Goal: Transaction & Acquisition: Purchase product/service

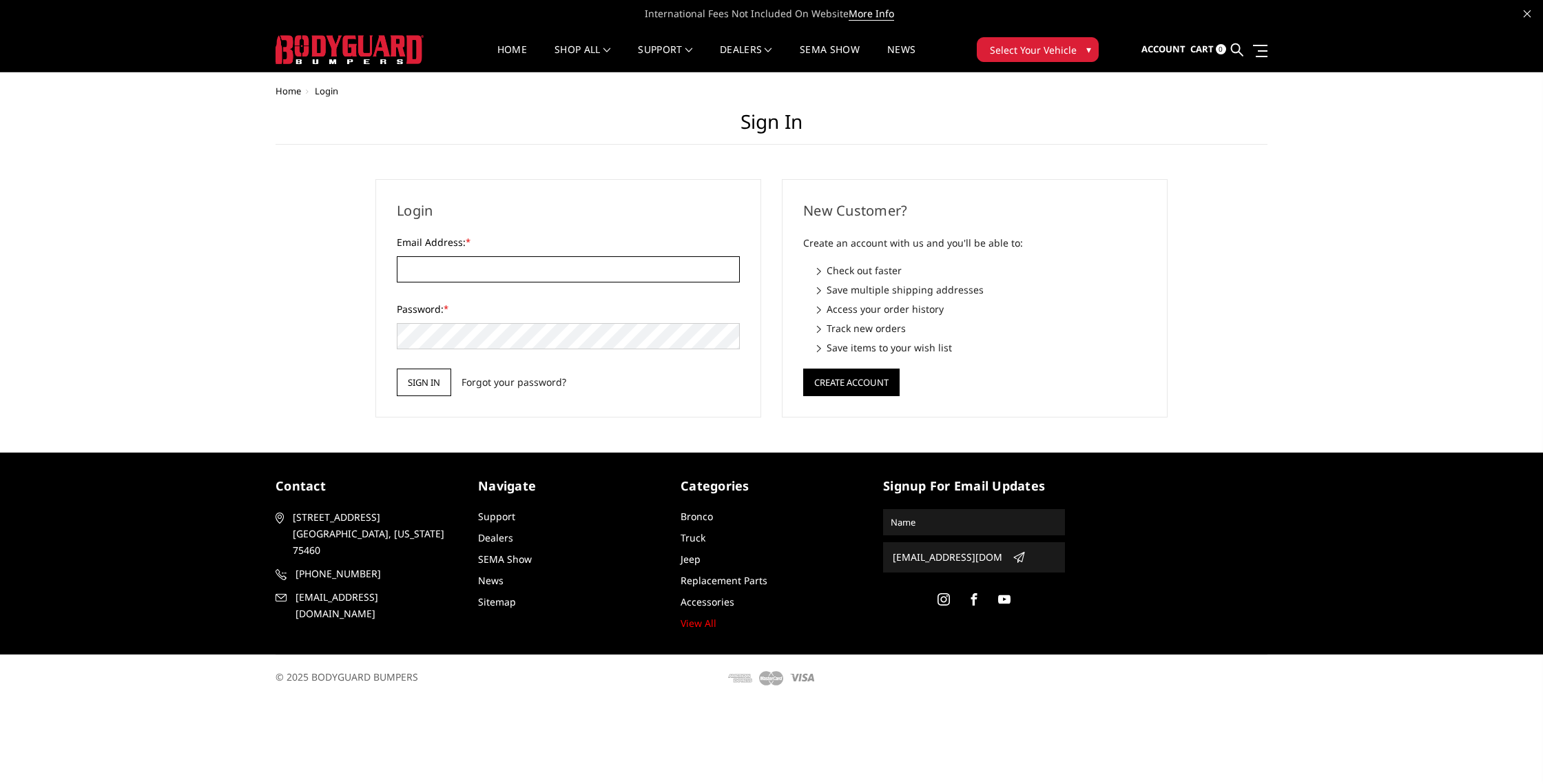
type input "[EMAIL_ADDRESS][DOMAIN_NAME]"
click at [429, 380] on input "Sign in" at bounding box center [424, 382] width 54 height 28
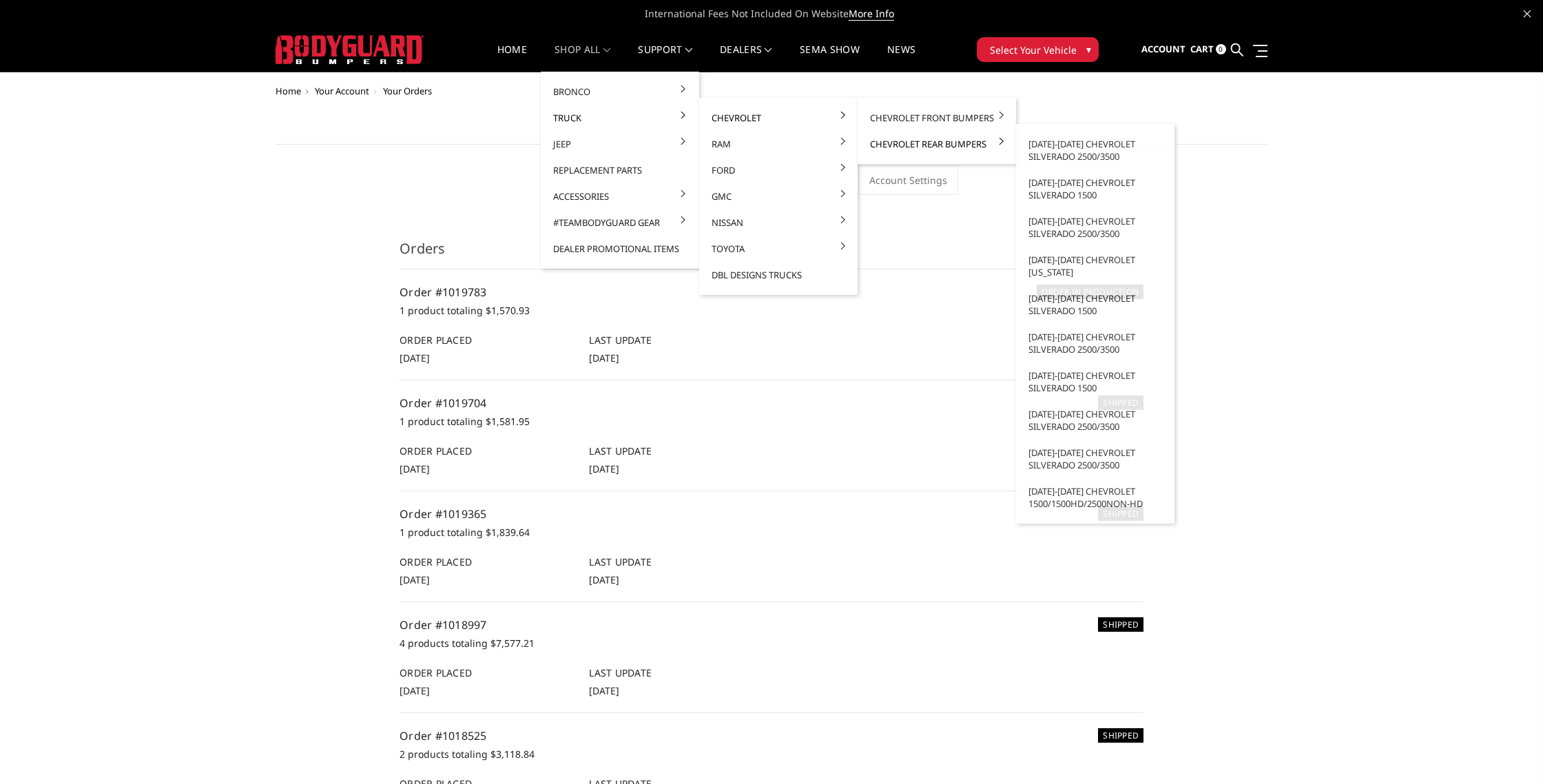
click at [910, 149] on link "Chevrolet Rear Bumpers" at bounding box center [937, 144] width 147 height 26
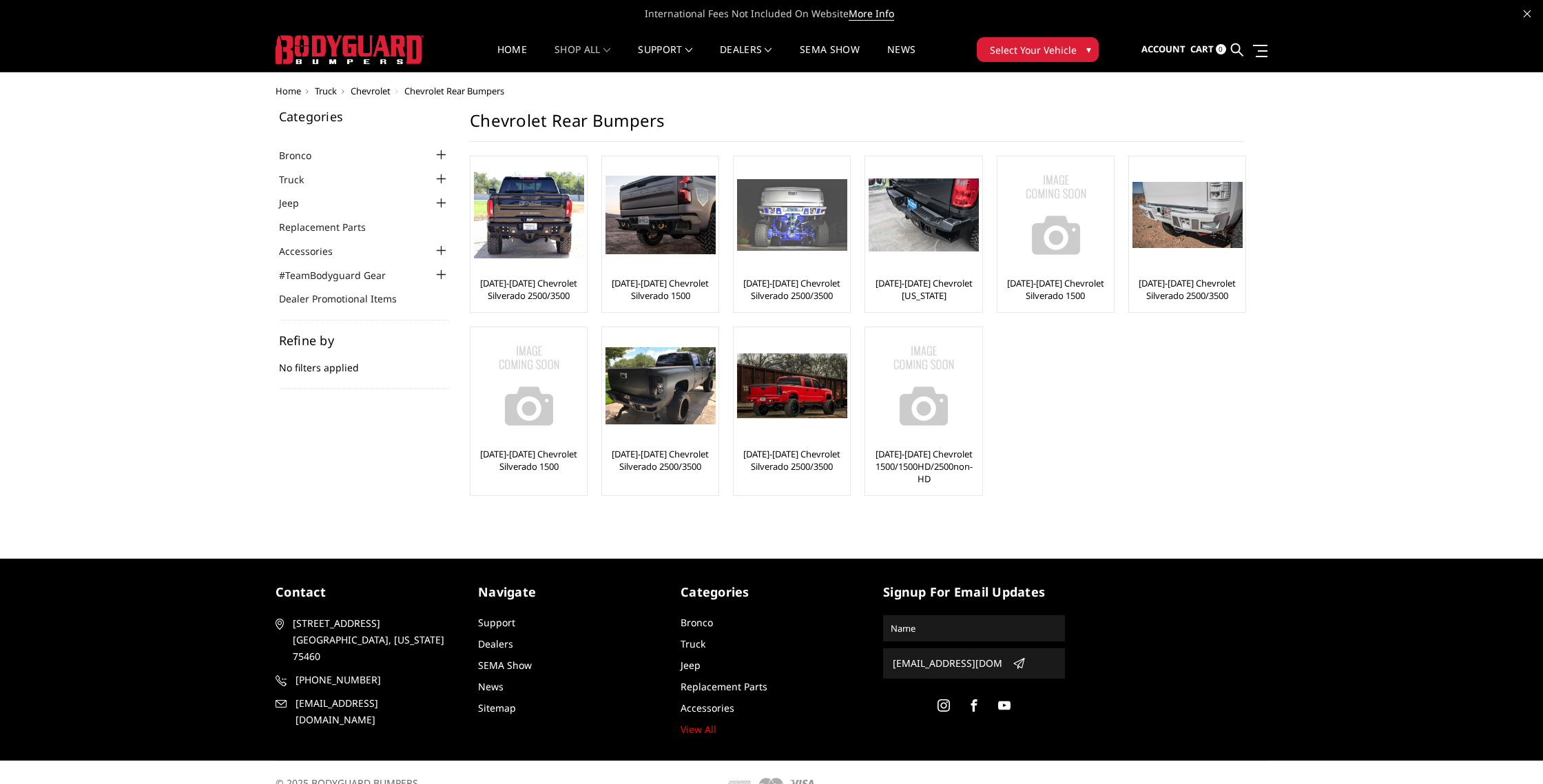
click at [798, 234] on img at bounding box center [793, 214] width 110 height 71
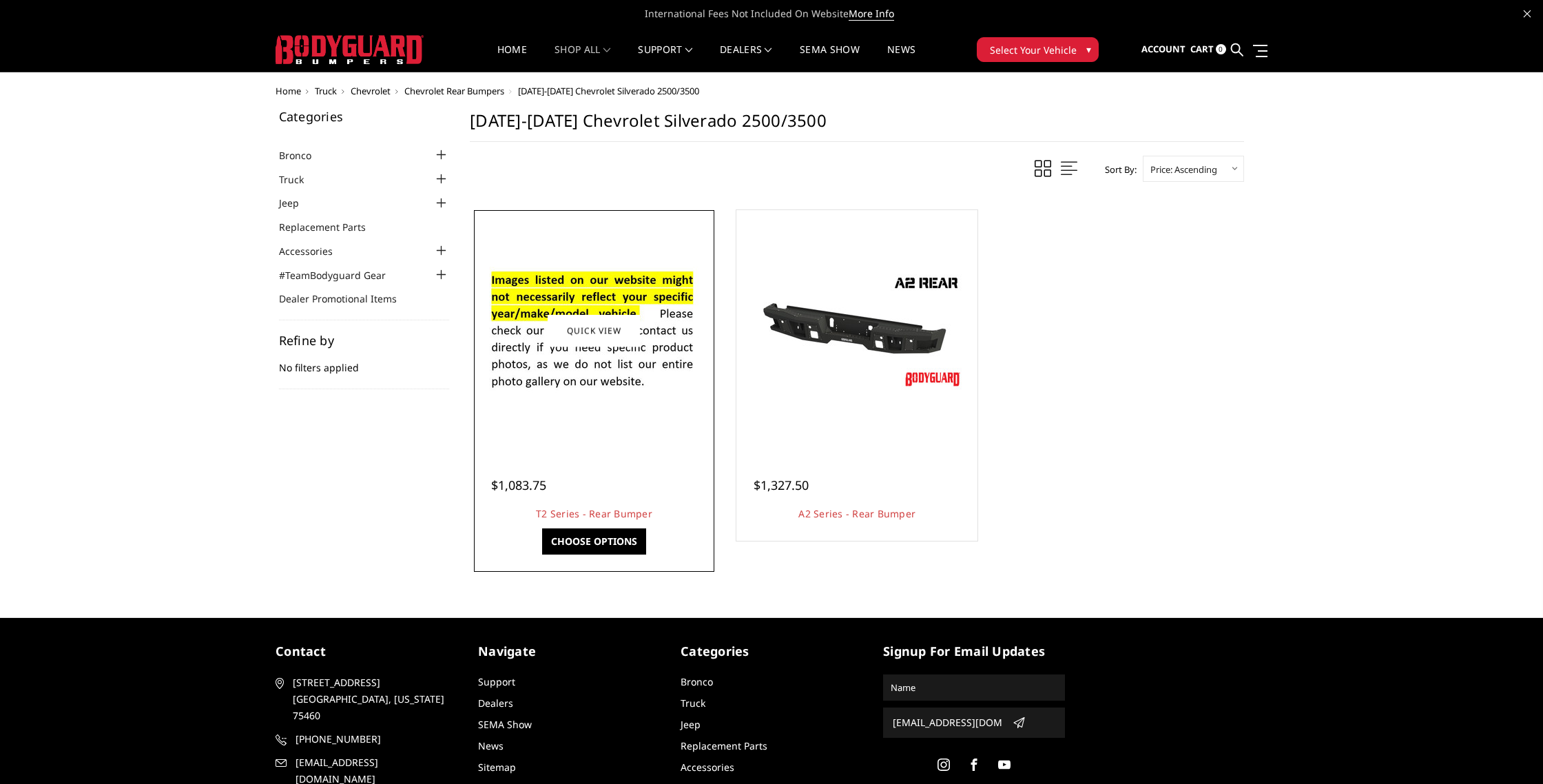
click at [641, 448] on div "$1,083.75 T2 Series - Rear Bumper This bumper includes a 3/16" channel-style fr…" at bounding box center [594, 492] width 234 height 90
click at [626, 545] on link "Choose Options" at bounding box center [595, 542] width 104 height 26
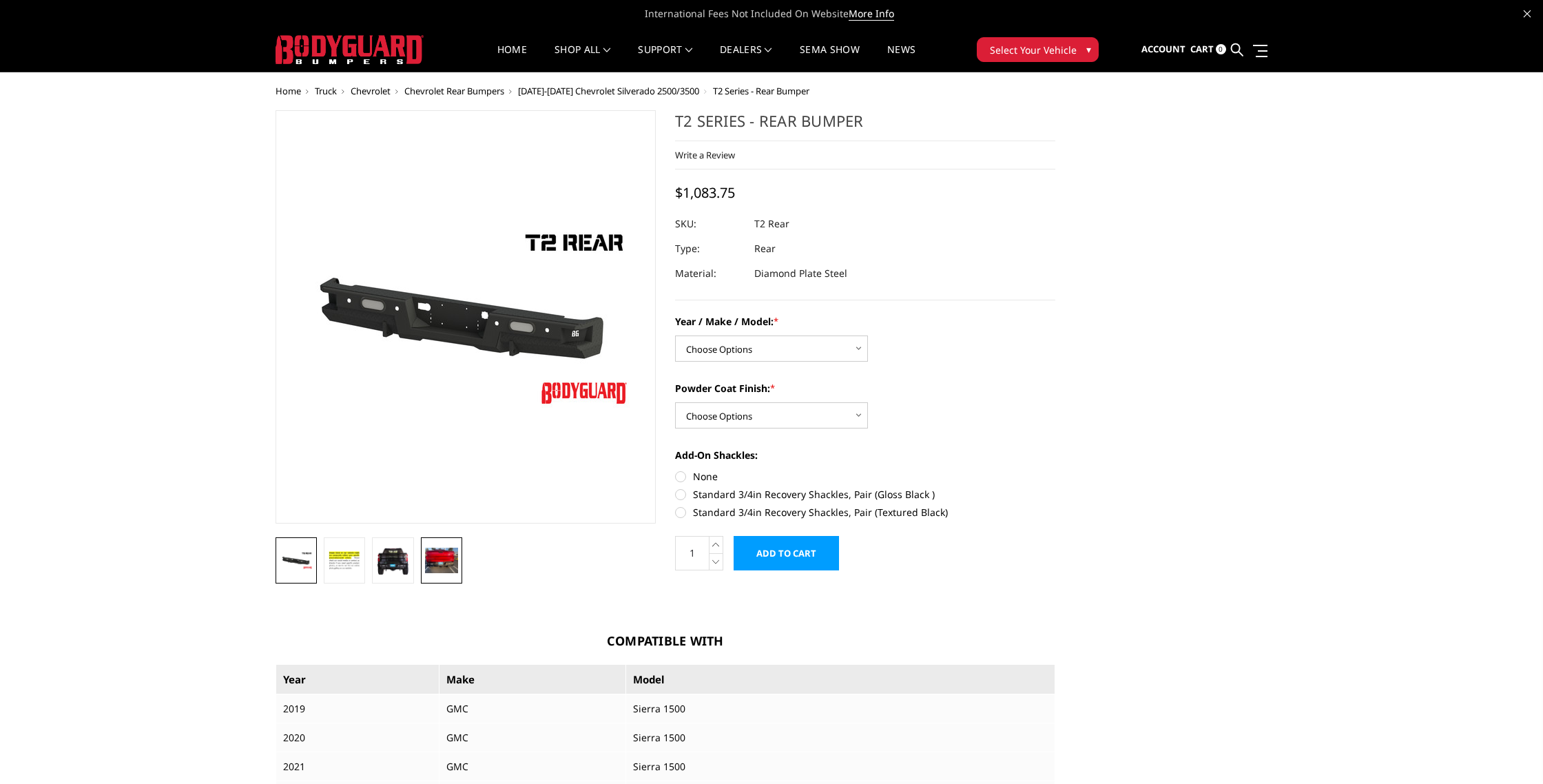
click at [438, 567] on img at bounding box center [441, 560] width 33 height 25
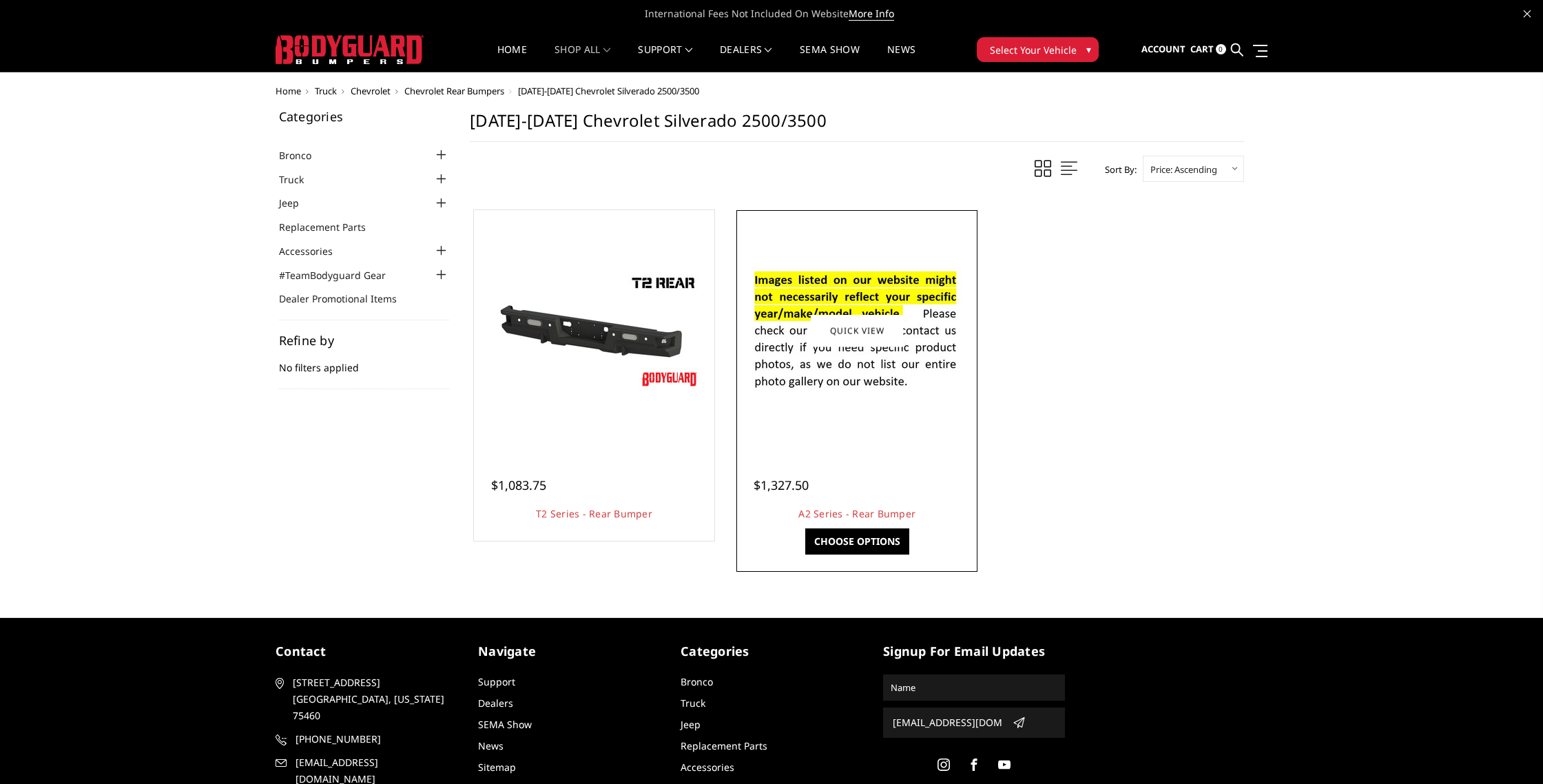
click at [895, 543] on link "Choose Options" at bounding box center [858, 542] width 104 height 26
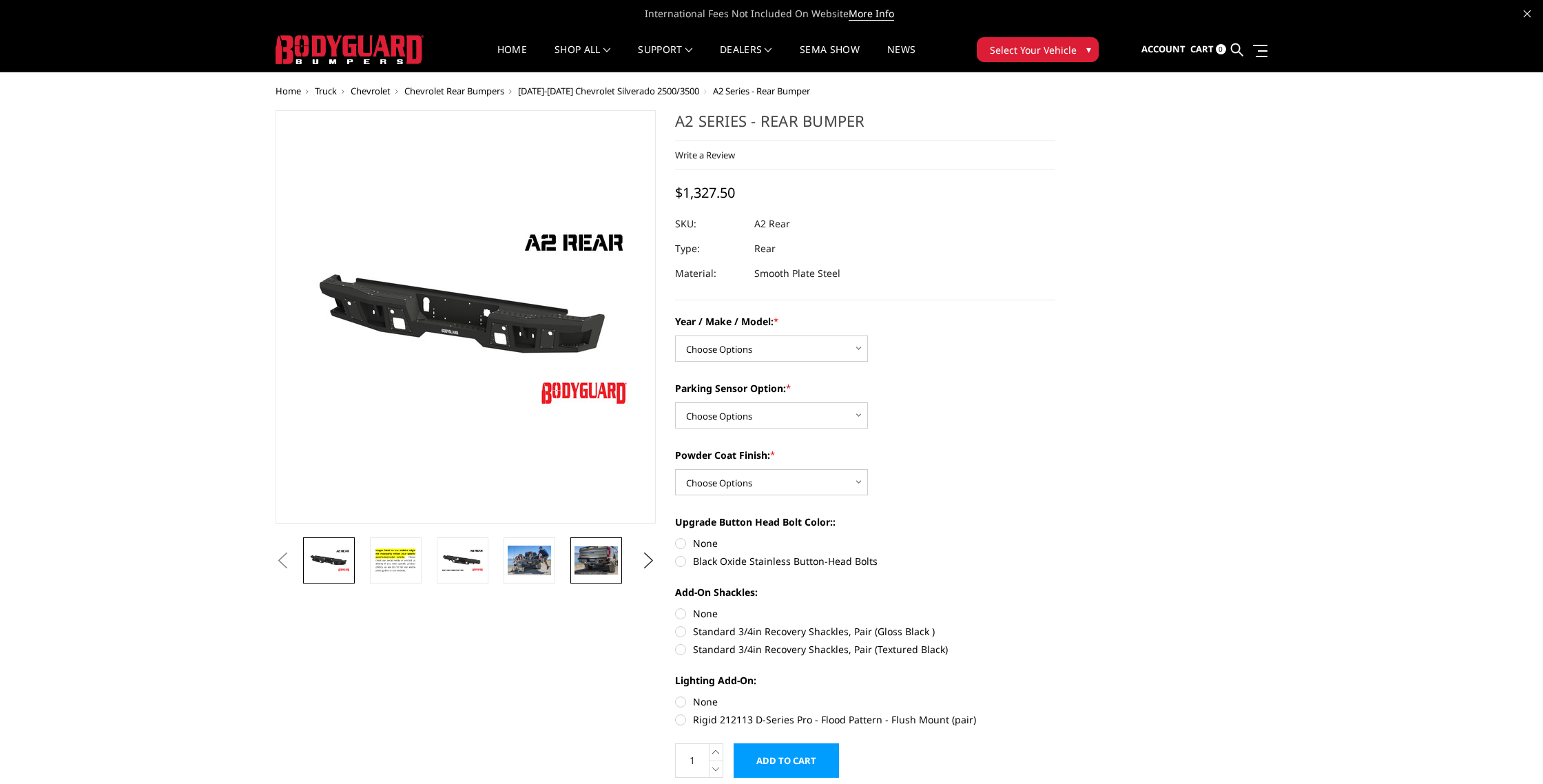
click at [605, 561] on img at bounding box center [596, 560] width 44 height 28
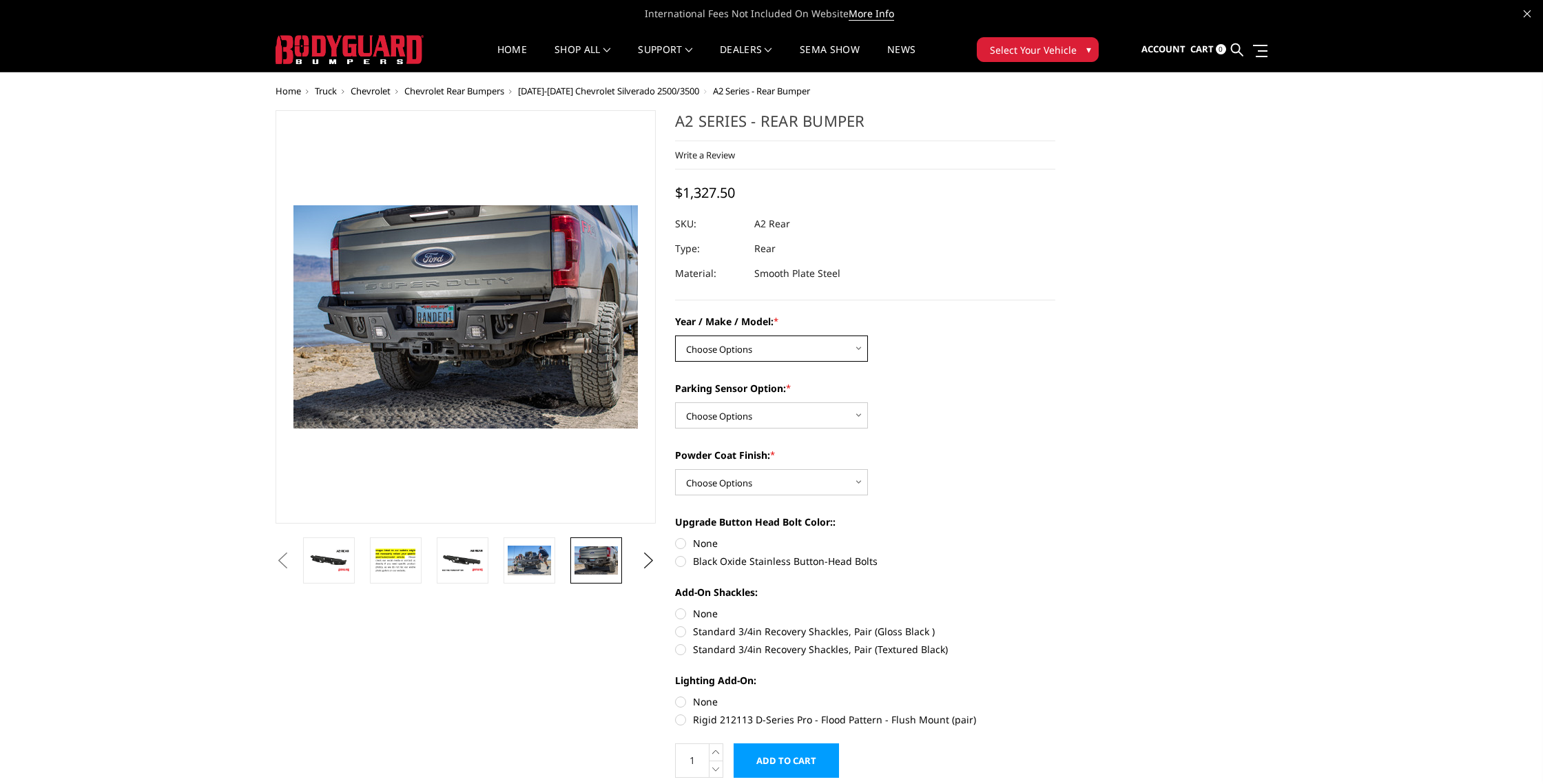
click at [843, 348] on select "Choose Options Chevrolet/GMC 20-24 2500 / 3500 Chevrolet/GMC 15-19 2500 / 3500 …" at bounding box center [771, 348] width 193 height 26
select select "1606"
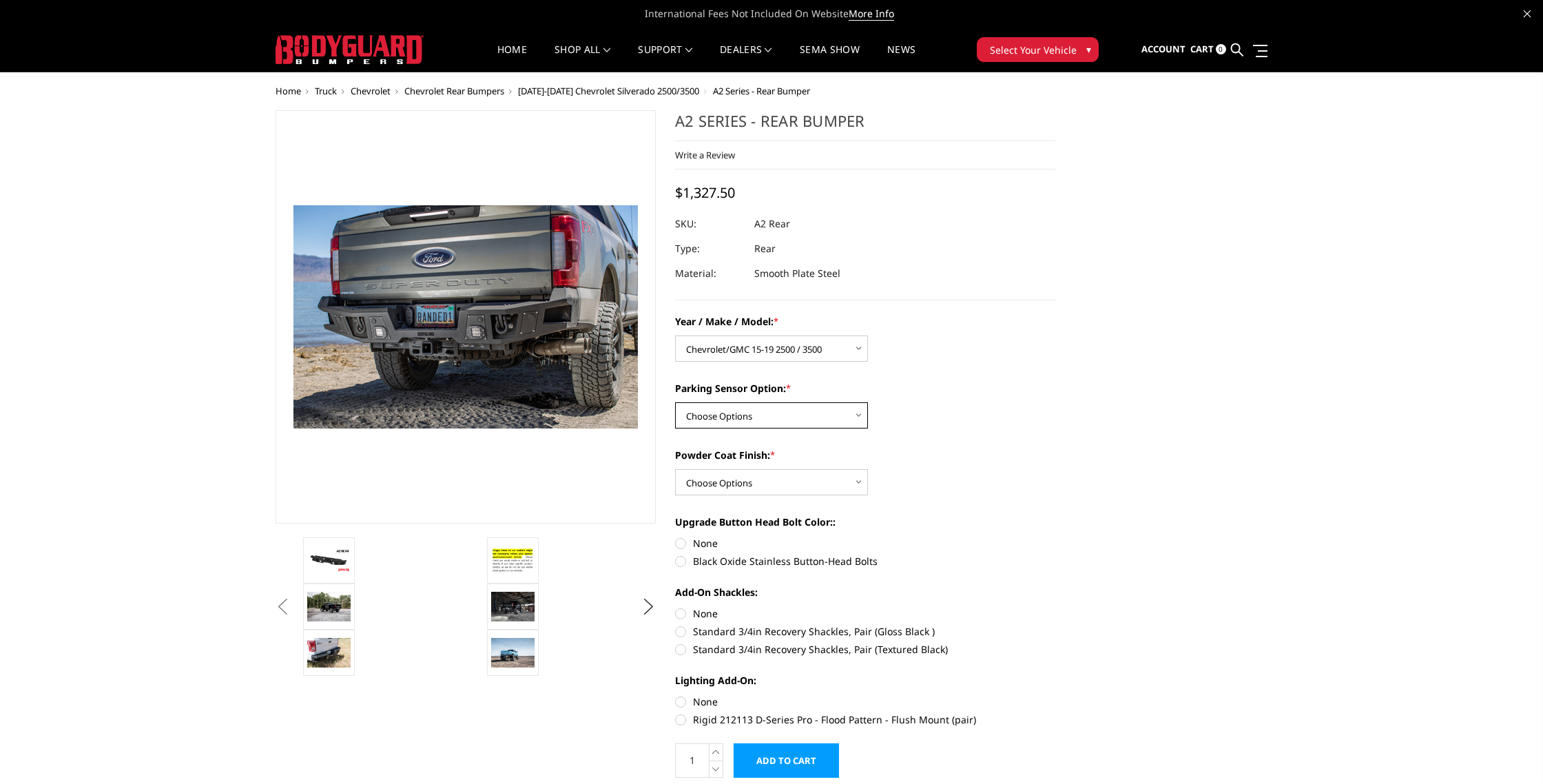
click at [803, 415] on select "Choose Options Yes - With sensor cutouts No - Without sensor cutouts" at bounding box center [771, 415] width 193 height 26
select select "564"
click at [842, 477] on select "Choose Options Bare metal (included) Texture black powder coat" at bounding box center [771, 482] width 193 height 26
select select "551"
click at [814, 766] on input "Add to Cart" at bounding box center [786, 760] width 105 height 35
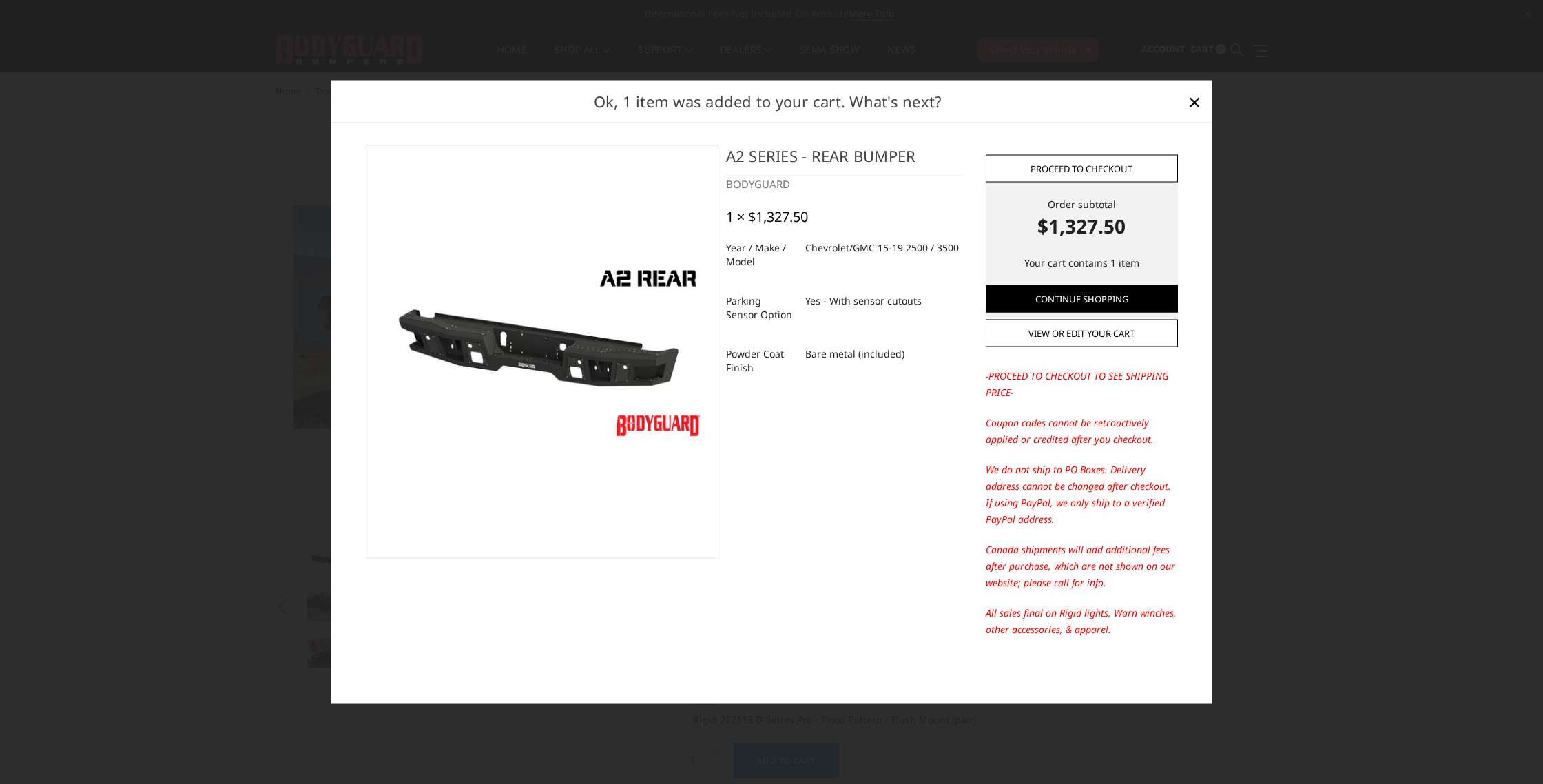
click at [1082, 170] on link "Proceed to checkout" at bounding box center [1082, 168] width 193 height 28
